Goal: Information Seeking & Learning: Learn about a topic

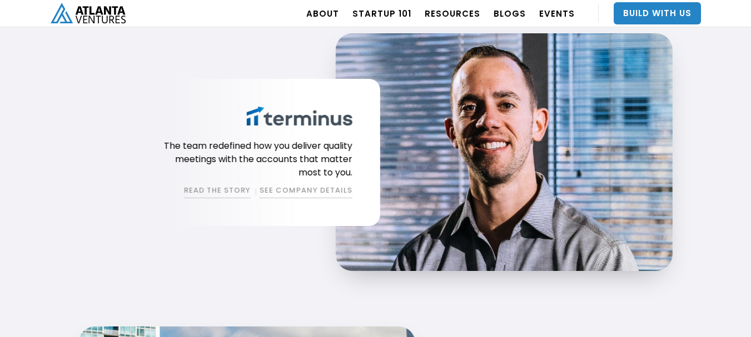
scroll to position [1774, 0]
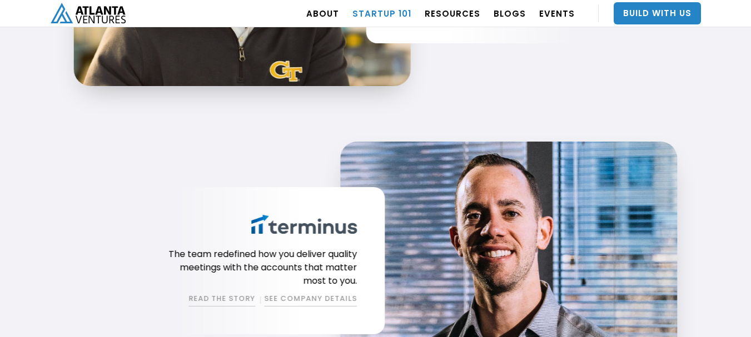
click at [397, 14] on link "Startup 101" at bounding box center [381, 13] width 59 height 31
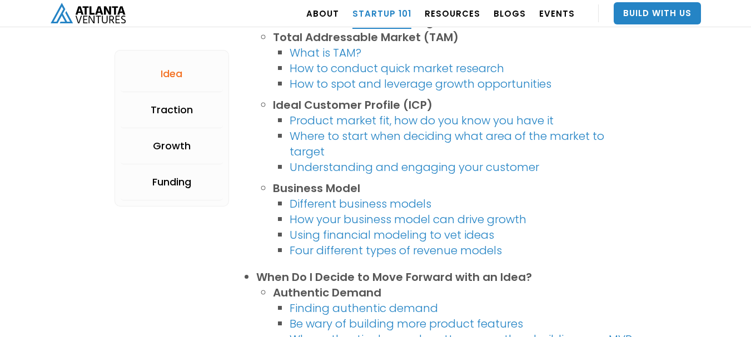
scroll to position [778, 0]
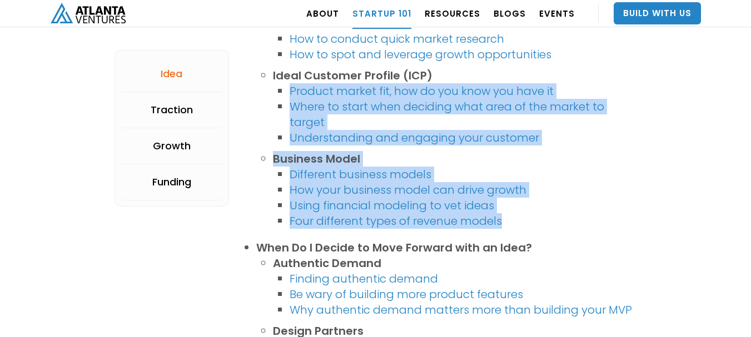
drag, startPoint x: 287, startPoint y: 93, endPoint x: 361, endPoint y: 231, distance: 156.8
click at [489, 231] on ul "Total Addressable Market (TAM) What is TAM? How to conduct quick market researc…" at bounding box center [446, 117] width 380 height 234
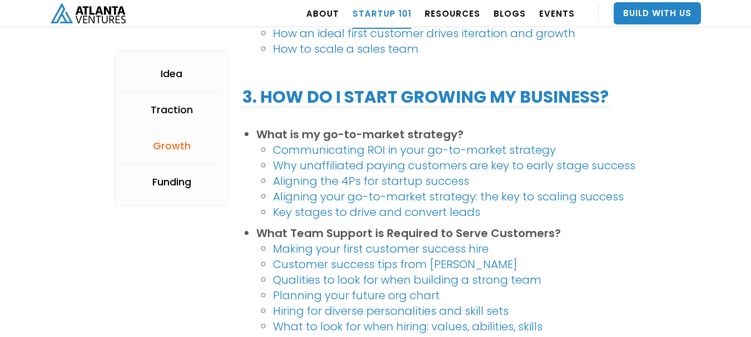
scroll to position [1500, 0]
